Goal: Task Accomplishment & Management: Use online tool/utility

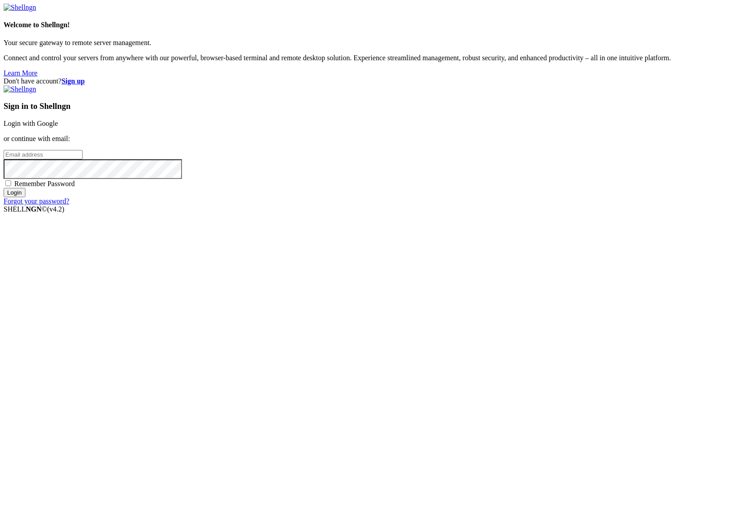
drag, startPoint x: 137, startPoint y: 140, endPoint x: 411, endPoint y: 238, distance: 290.8
click at [411, 205] on form "Welcome to Shellngn! Your secure gateway to remote server management. Connect a…" at bounding box center [373, 105] width 738 height 202
click at [321, 205] on div "Don't have account? Sign up Sign in to Shellngn Login with Google or continue w…" at bounding box center [373, 141] width 738 height 128
click at [82, 159] on input "email" at bounding box center [43, 154] width 79 height 9
type input "[PERSON_NAME][EMAIL_ADDRESS][PERSON_NAME][DOMAIN_NAME]"
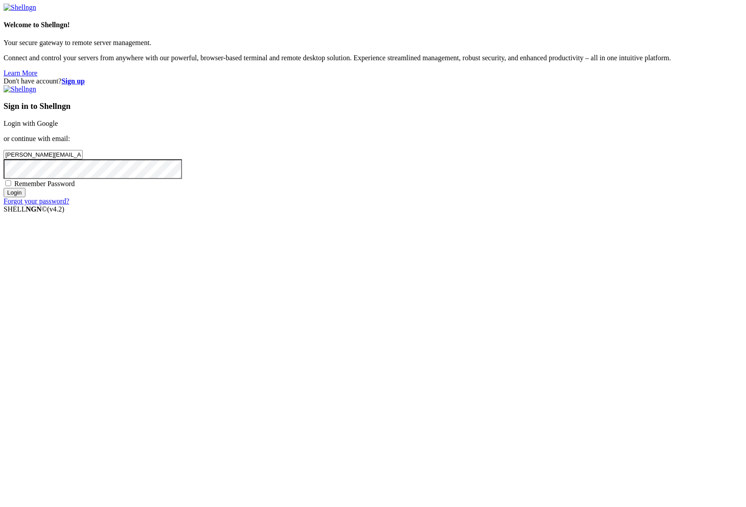
click at [4, 188] on input "Login" at bounding box center [15, 192] width 22 height 9
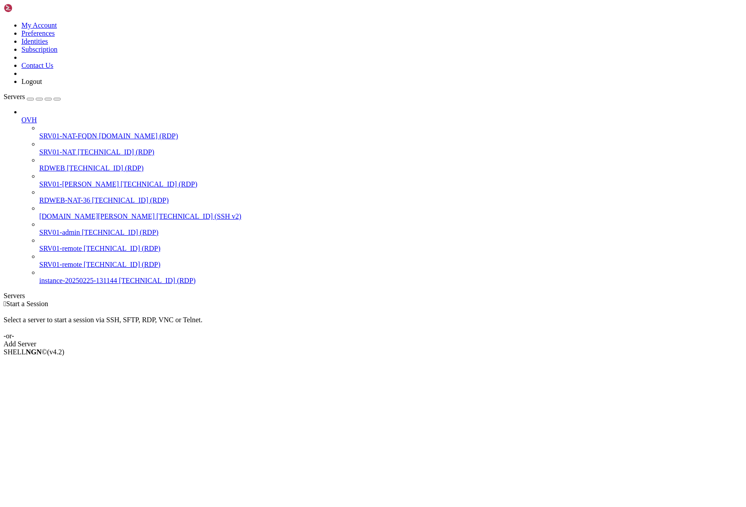
click at [78, 148] on span "[TECHNICAL_ID] (RDP)" at bounding box center [116, 152] width 77 height 8
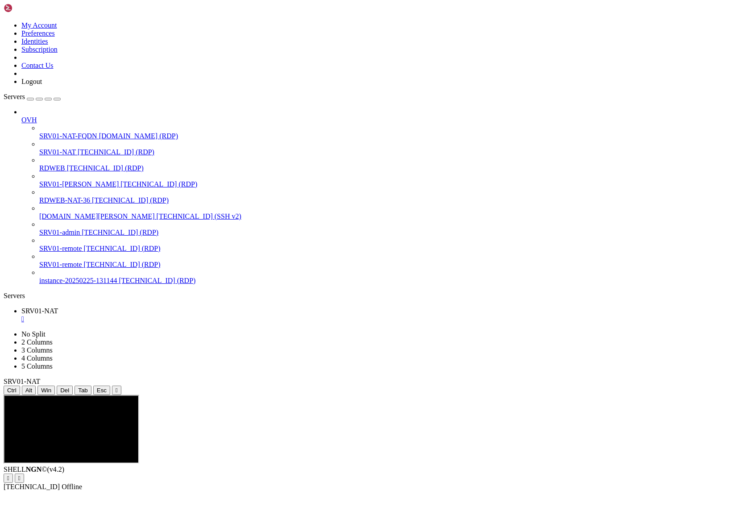
click at [57, 99] on icon "button" at bounding box center [57, 99] width 0 height 0
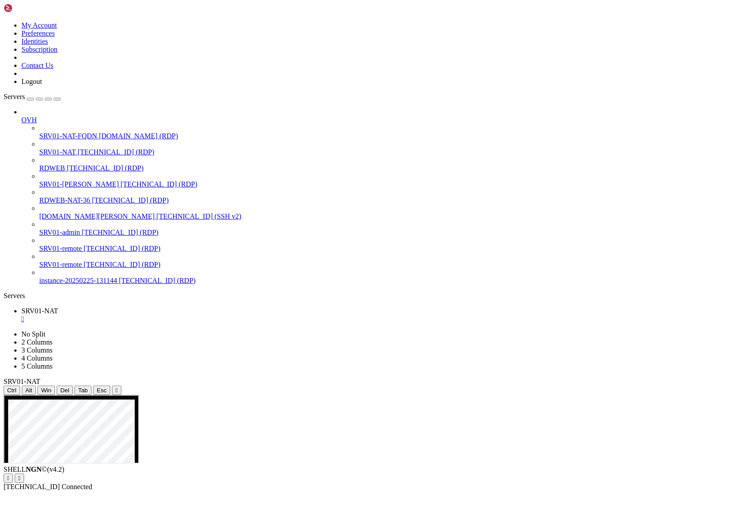
click at [39, 482] on button "Reconnect" at bounding box center [22, 486] width 36 height 9
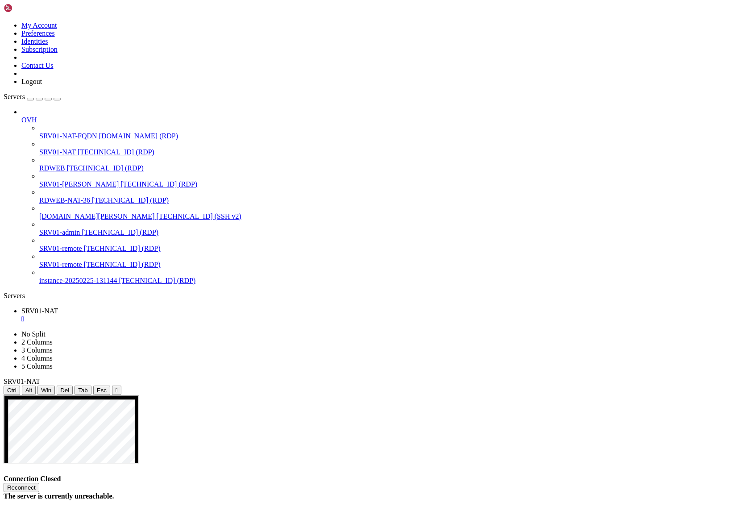
click at [39, 482] on button "Reconnect" at bounding box center [22, 486] width 36 height 9
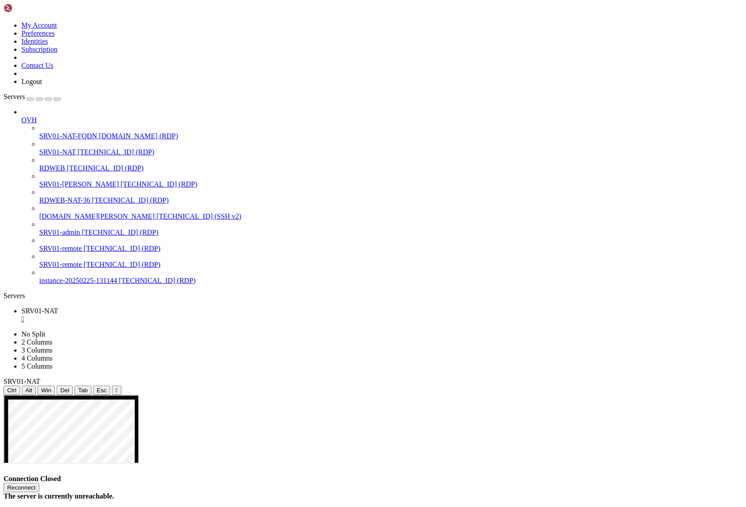
click at [373, 474] on div "Connection Closed Reconnect The server is currently unreachable." at bounding box center [373, 486] width 738 height 25
click at [39, 482] on button "Reconnect" at bounding box center [22, 486] width 36 height 9
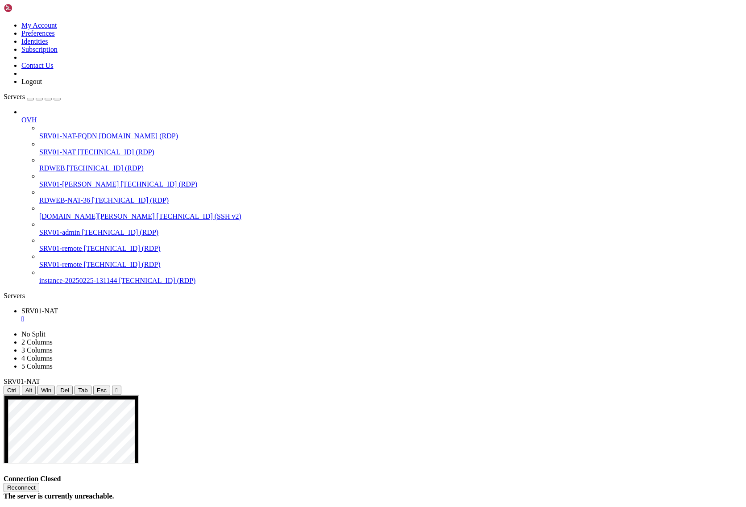
click at [39, 482] on button "Reconnect" at bounding box center [22, 486] width 36 height 9
click at [366, 482] on div "Reconnect" at bounding box center [373, 486] width 738 height 9
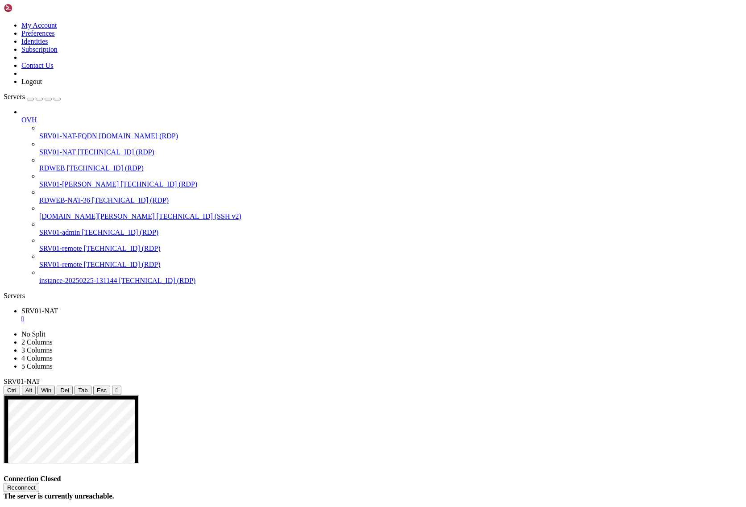
click at [367, 482] on div "Reconnect" at bounding box center [373, 486] width 738 height 9
click at [39, 482] on button "Reconnect" at bounding box center [22, 486] width 36 height 9
click at [363, 474] on h4 "Connection Closed Reconnect The server is currently unreachable." at bounding box center [373, 486] width 738 height 25
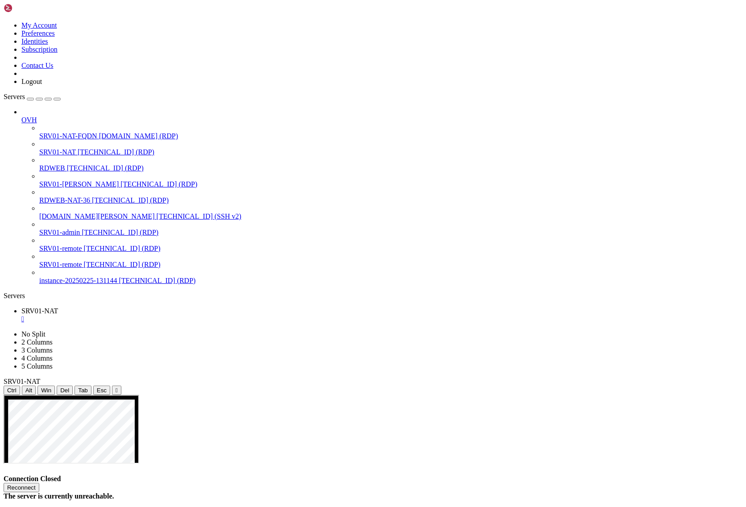
click at [363, 474] on h4 "Connection Closed Reconnect The server is currently unreachable." at bounding box center [373, 486] width 738 height 25
click at [375, 492] on div "The server is currently unreachable." at bounding box center [373, 496] width 738 height 8
click at [39, 482] on button "Reconnect" at bounding box center [22, 486] width 36 height 9
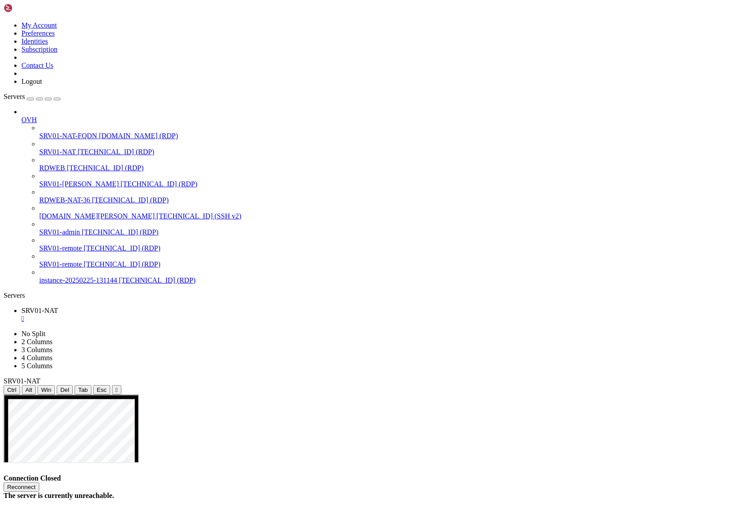
click at [235, 474] on div "Connection Closed Reconnect The server is currently unreachable." at bounding box center [373, 486] width 738 height 25
click at [685, 474] on div "Connection Closed Reconnect The server is currently unreachable." at bounding box center [373, 486] width 738 height 25
click at [379, 482] on div "Reconnect" at bounding box center [373, 486] width 738 height 9
click at [39, 482] on button "Reconnect" at bounding box center [22, 486] width 36 height 9
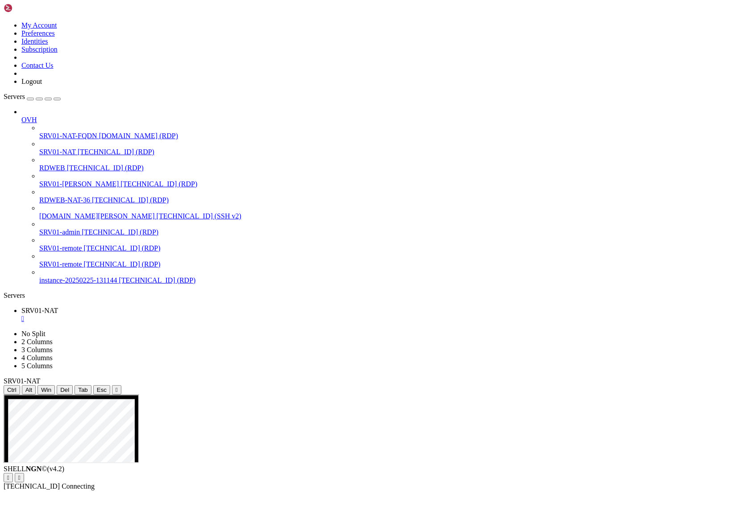
click at [422, 474] on div "Connection Closed Reconnect The server is currently unreachable." at bounding box center [373, 486] width 739 height 25
click at [661, 474] on div "Connection Closed Reconnect The server is currently unreachable." at bounding box center [373, 486] width 739 height 25
click at [39, 482] on button "Reconnect" at bounding box center [22, 486] width 36 height 9
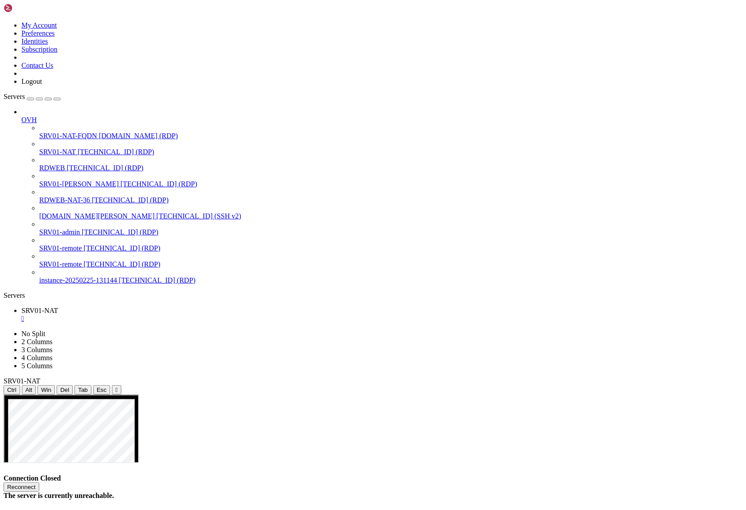
click at [7, 292] on div "Servers" at bounding box center [373, 296] width 739 height 8
click at [68, 148] on span "SRV01-NAT" at bounding box center [57, 152] width 37 height 8
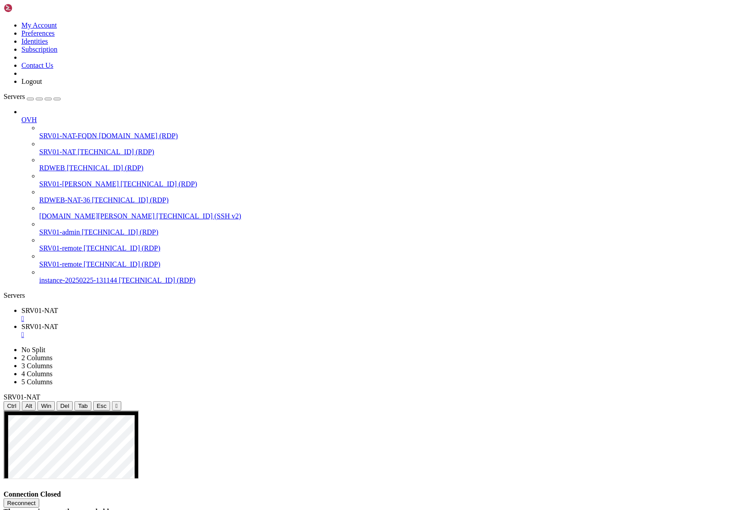
click at [57, 99] on icon "button" at bounding box center [57, 99] width 0 height 0
click at [64, 315] on div "" at bounding box center [381, 319] width 721 height 8
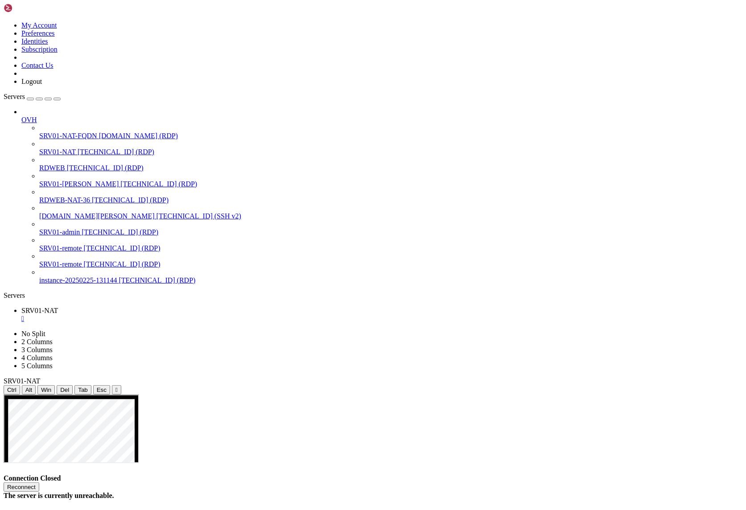
click at [39, 482] on button "Reconnect" at bounding box center [22, 486] width 36 height 9
click at [7, 292] on div "Servers" at bounding box center [373, 296] width 739 height 8
click at [59, 148] on span "SRV01-NAT" at bounding box center [57, 152] width 37 height 8
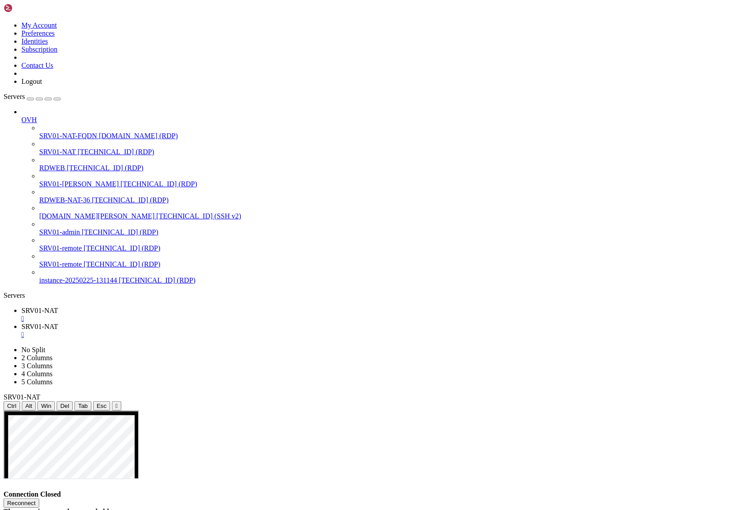
click at [165, 315] on div "" at bounding box center [381, 319] width 721 height 8
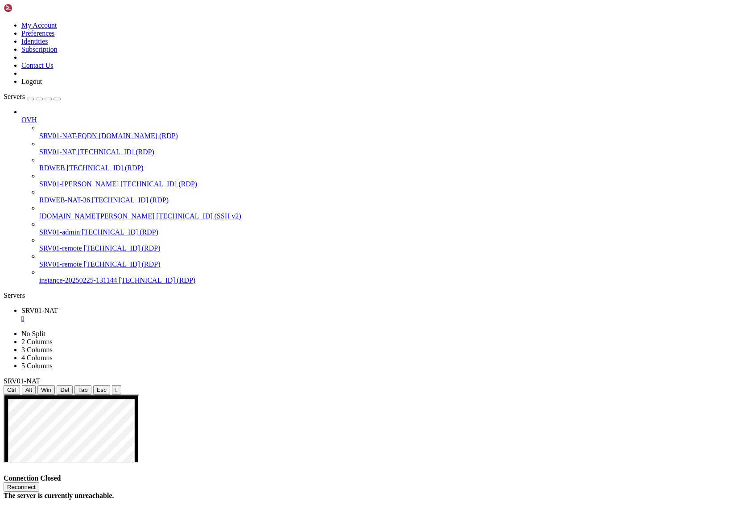
click at [57, 99] on icon "button" at bounding box center [57, 99] width 0 height 0
click at [39, 482] on button "Reconnect" at bounding box center [22, 486] width 36 height 9
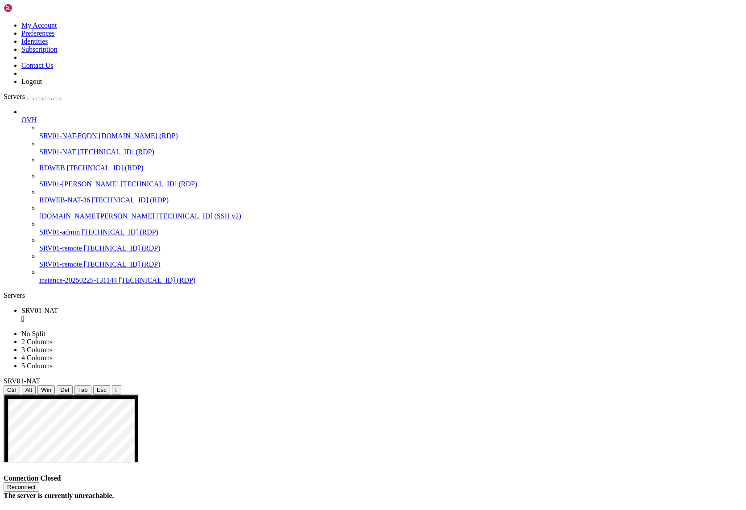
click at [5, 292] on div "Servers" at bounding box center [373, 296] width 739 height 8
click at [63, 148] on span "SRV01-NAT" at bounding box center [57, 152] width 37 height 8
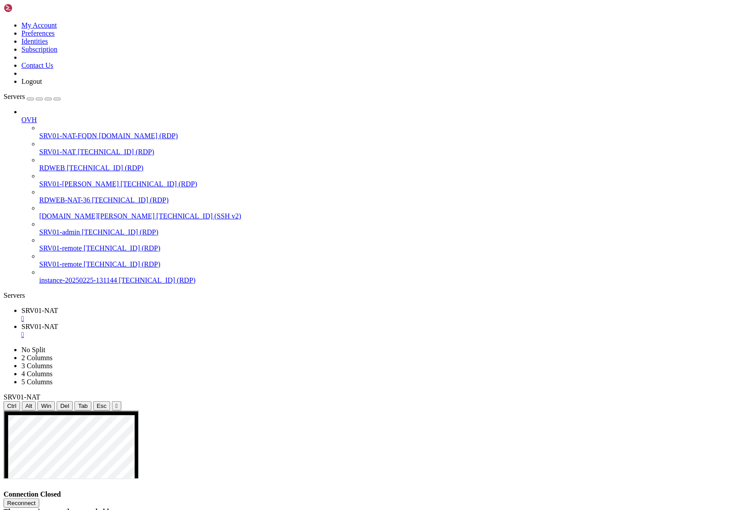
click at [165, 315] on div "" at bounding box center [381, 319] width 721 height 8
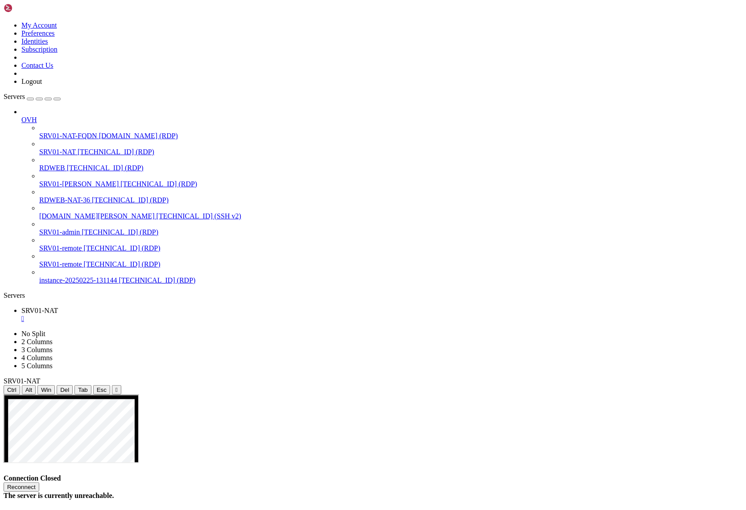
click at [57, 99] on icon "button" at bounding box center [57, 99] width 0 height 0
click at [39, 482] on button "Reconnect" at bounding box center [22, 486] width 36 height 9
click at [6, 292] on div "Servers" at bounding box center [373, 296] width 739 height 8
click at [66, 148] on span "SRV01-NAT" at bounding box center [57, 152] width 37 height 8
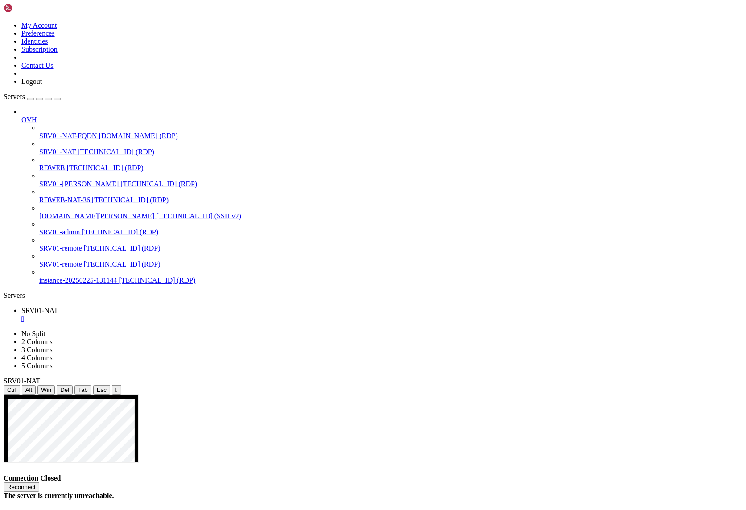
click at [66, 148] on span "SRV01-NAT" at bounding box center [57, 152] width 37 height 8
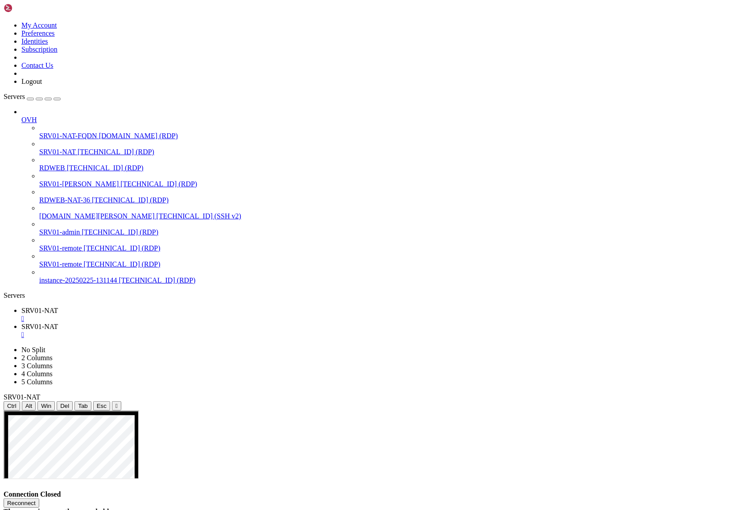
click at [57, 99] on icon "button" at bounding box center [57, 99] width 0 height 0
click at [64, 315] on div "" at bounding box center [381, 319] width 721 height 8
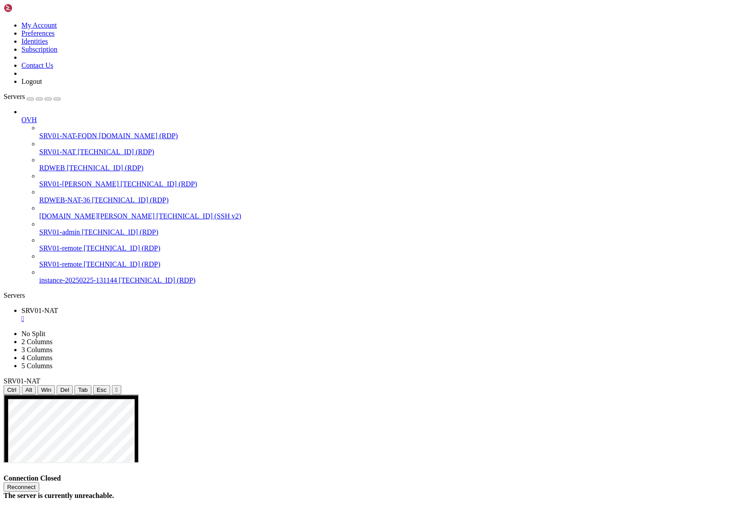
click at [39, 482] on button "Reconnect" at bounding box center [22, 486] width 36 height 9
click at [574, 474] on div "Connection Closed Reconnect The server is currently unreachable." at bounding box center [373, 486] width 739 height 25
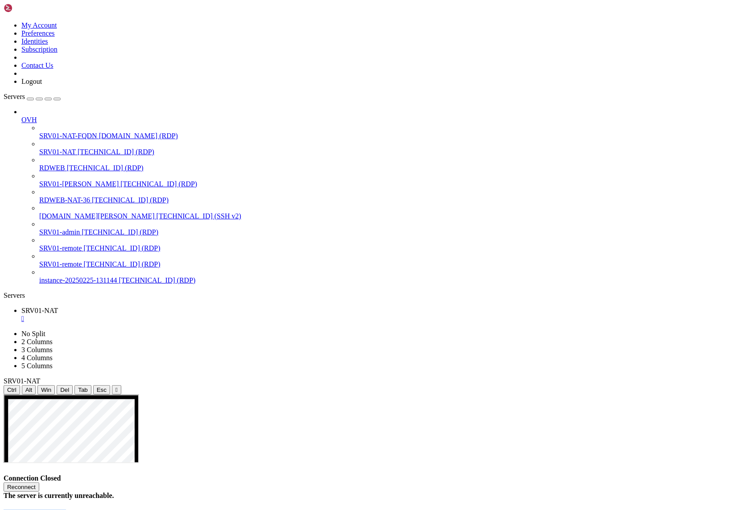
click at [574, 474] on div "Connection Closed Reconnect The server is currently unreachable." at bounding box center [373, 486] width 739 height 25
